Goal: Find specific page/section: Find specific page/section

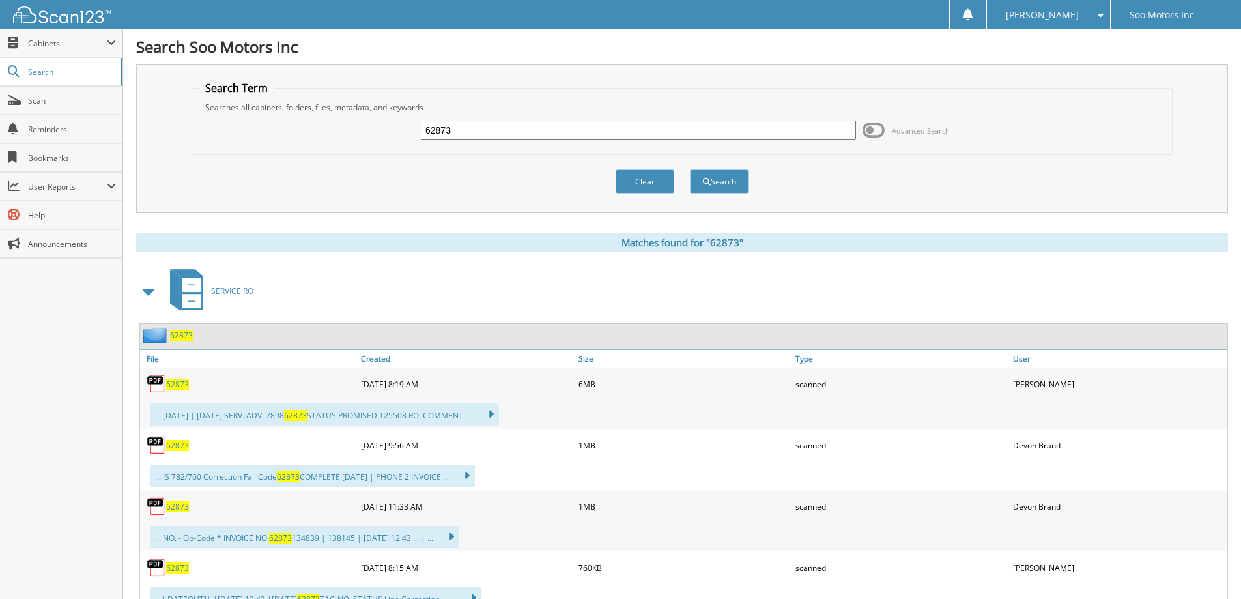
drag, startPoint x: 479, startPoint y: 132, endPoint x: 295, endPoint y: 135, distance: 183.8
click at [295, 135] on div "62873 Advanced Search" at bounding box center [682, 130] width 967 height 35
type input "63682"
click at [690, 169] on button "Search" at bounding box center [719, 181] width 59 height 24
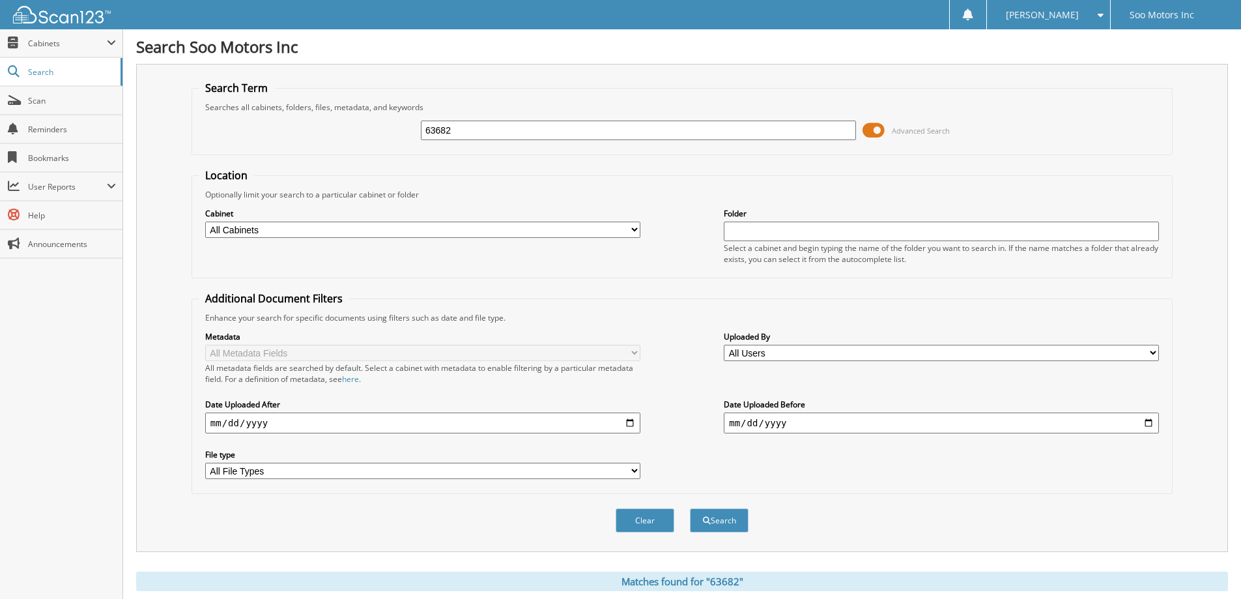
click at [869, 126] on span at bounding box center [874, 131] width 22 height 20
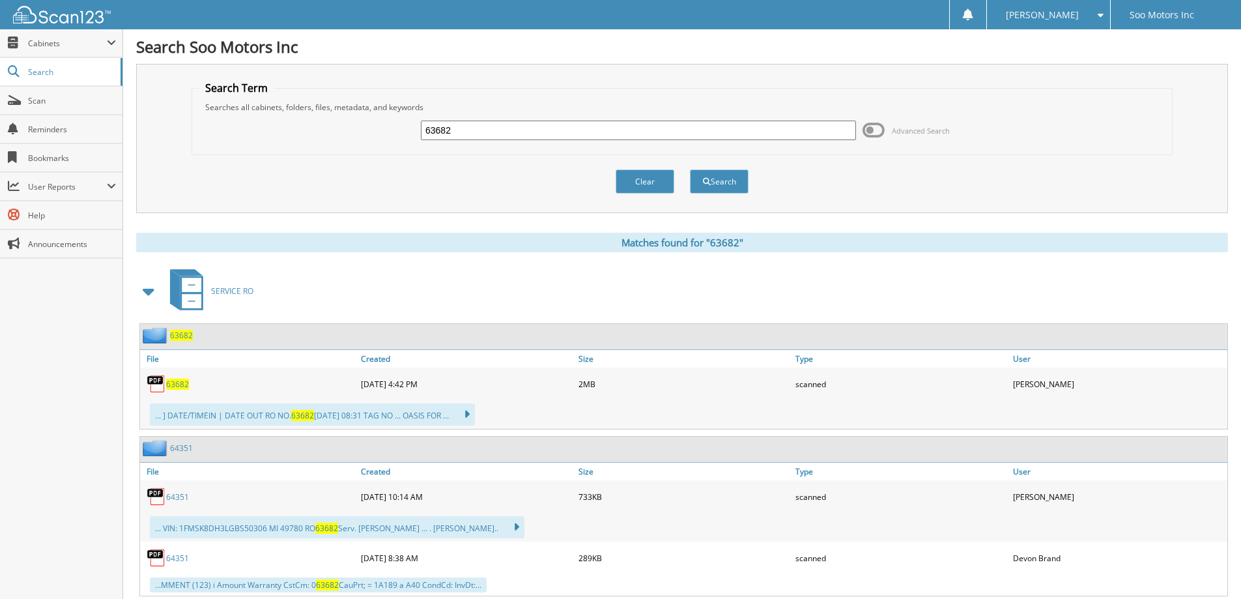
click at [173, 384] on span "63682" at bounding box center [177, 384] width 23 height 11
drag, startPoint x: 475, startPoint y: 126, endPoint x: 349, endPoint y: 131, distance: 125.9
click at [349, 131] on div "63682 Advanced Search" at bounding box center [682, 130] width 967 height 35
type input "60290"
click at [690, 169] on button "Search" at bounding box center [719, 181] width 59 height 24
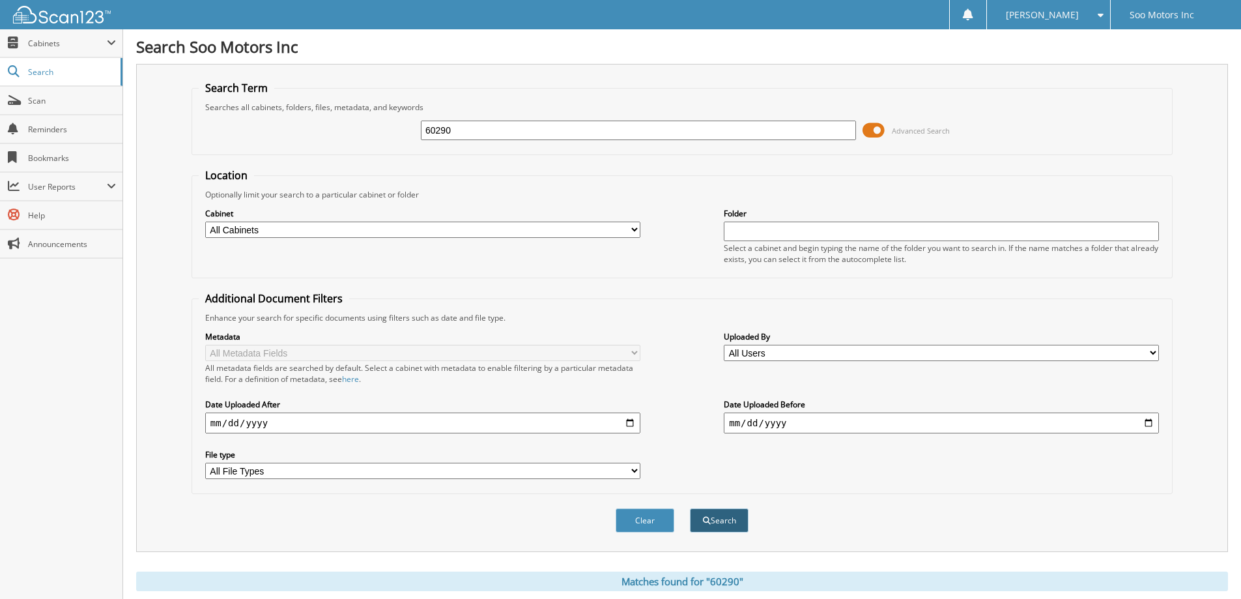
click at [727, 525] on button "Search" at bounding box center [719, 520] width 59 height 24
click at [868, 128] on span at bounding box center [874, 131] width 22 height 20
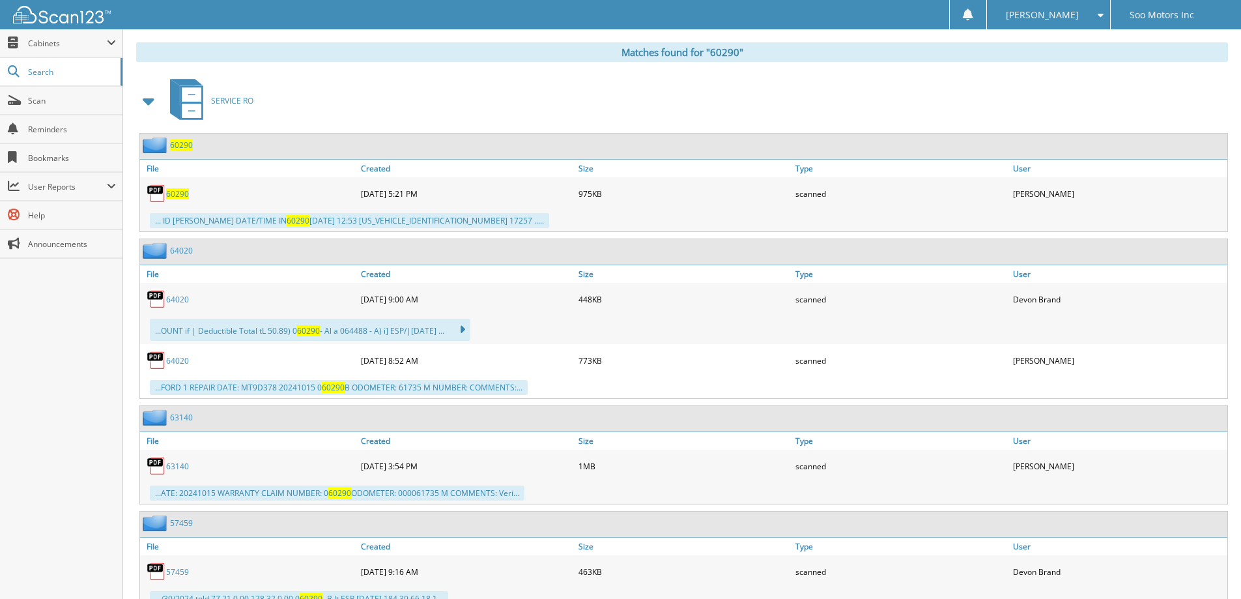
scroll to position [240, 0]
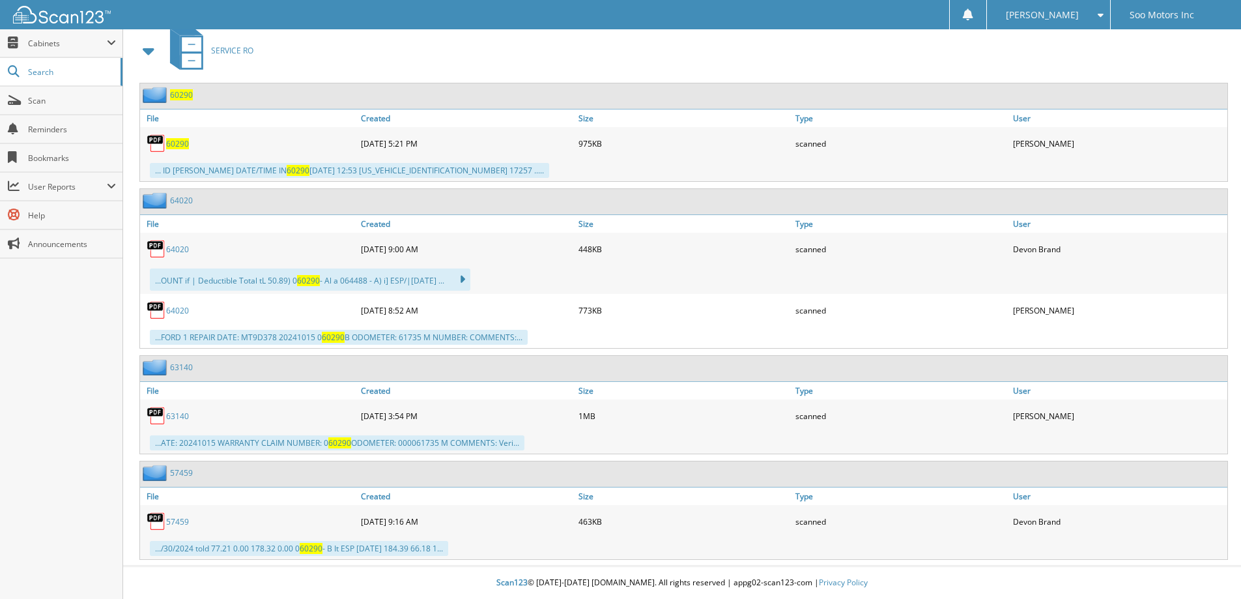
click at [177, 142] on span "60290" at bounding box center [177, 143] width 23 height 11
click at [179, 146] on span "60290" at bounding box center [177, 143] width 23 height 11
click at [181, 252] on link "64020" at bounding box center [177, 249] width 23 height 11
click at [180, 308] on link "64020" at bounding box center [177, 310] width 23 height 11
click at [177, 416] on link "63140" at bounding box center [177, 415] width 23 height 11
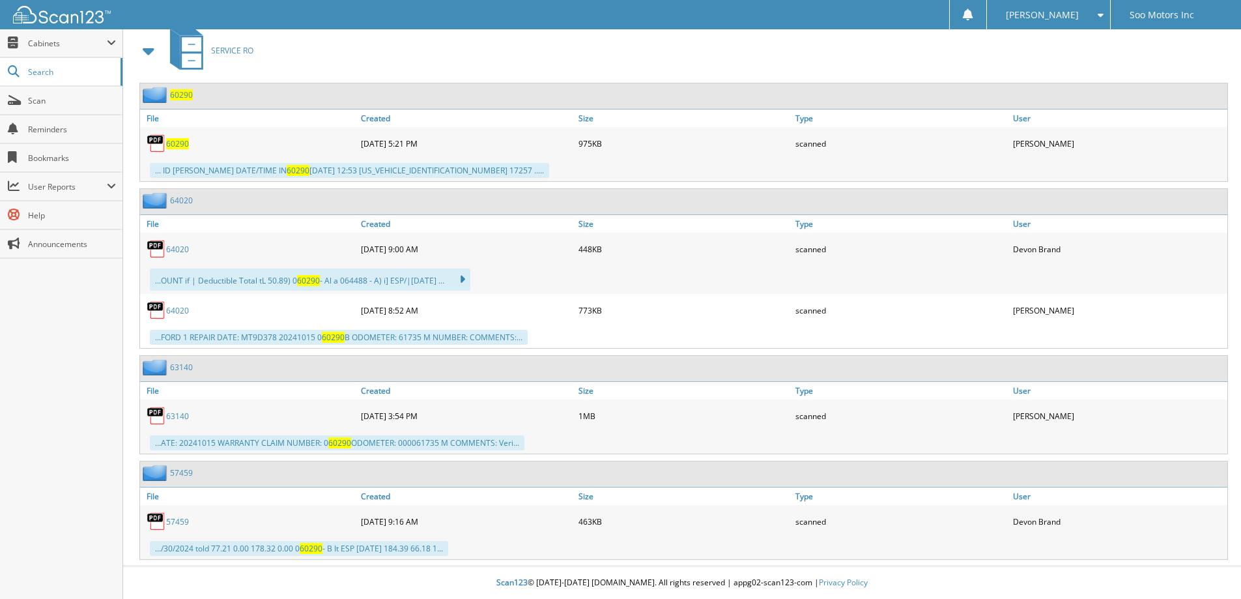
click at [179, 519] on link "57459" at bounding box center [177, 521] width 23 height 11
